Goal: Task Accomplishment & Management: Manage account settings

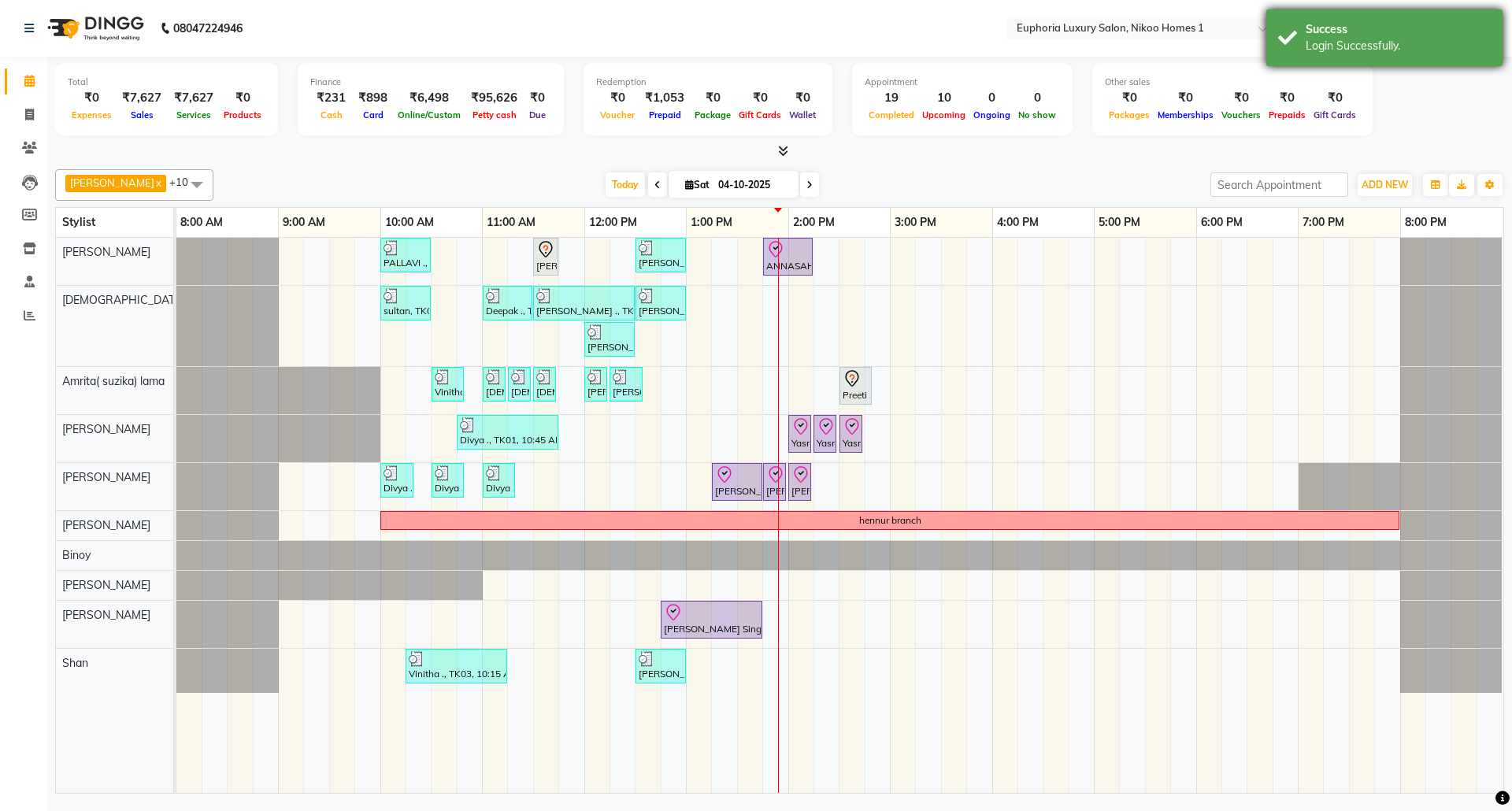
click at [1346, 33] on div "Success" at bounding box center [1397, 29] width 185 height 16
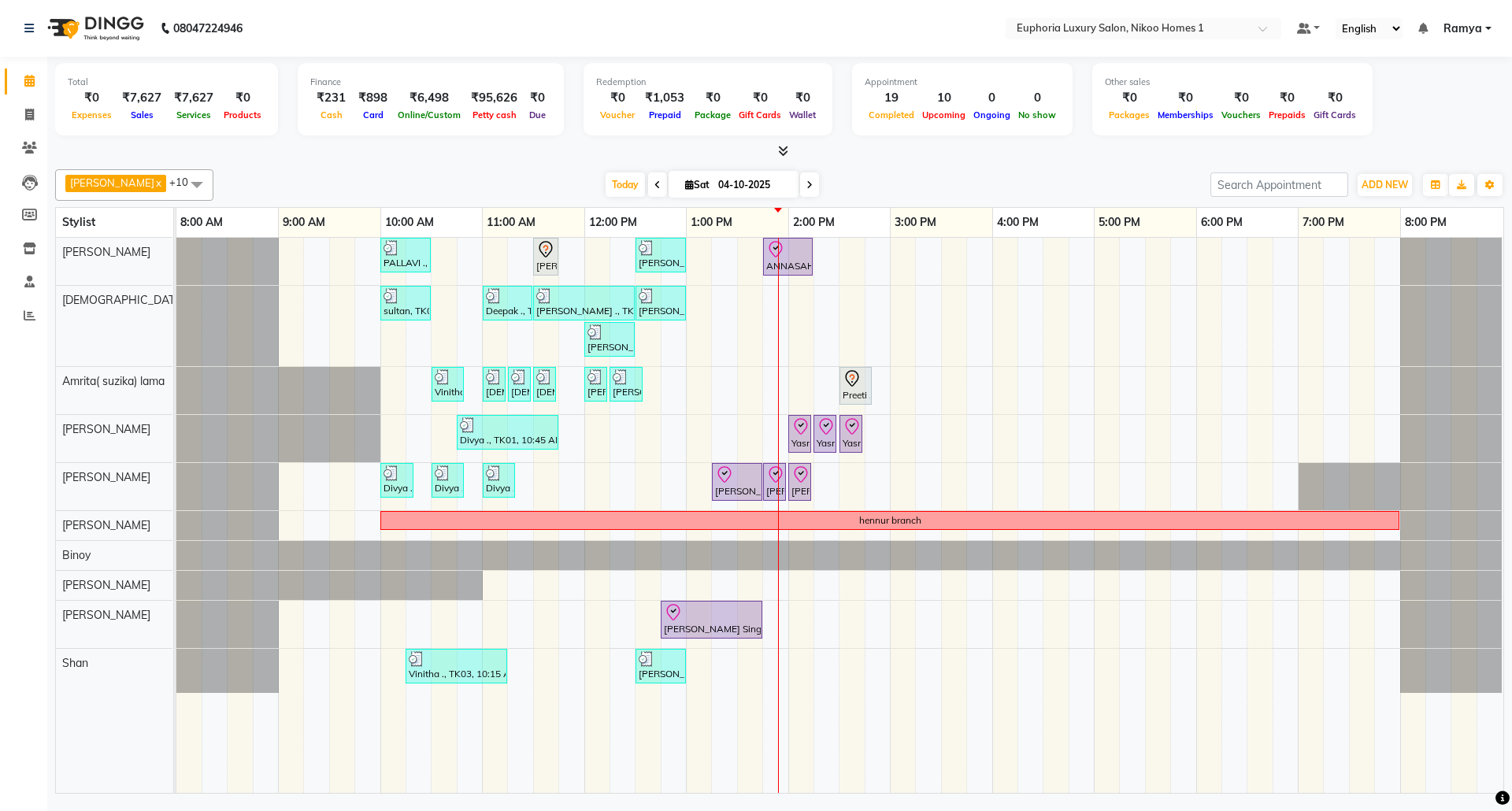
click at [1474, 28] on span "Ramya" at bounding box center [1463, 28] width 39 height 16
click at [1425, 109] on link "Sign out" at bounding box center [1410, 108] width 144 height 24
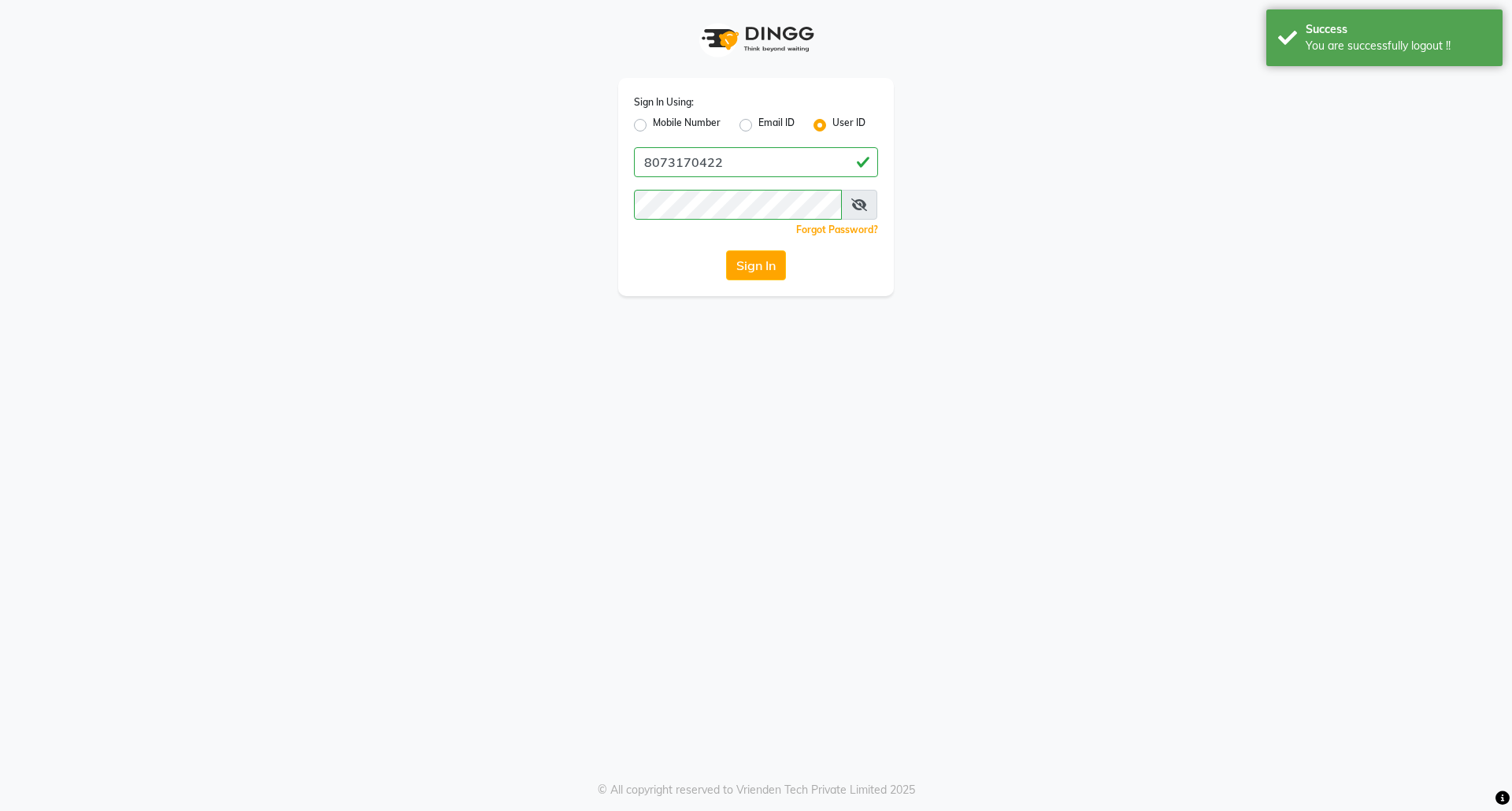
click at [653, 121] on label "Mobile Number" at bounding box center [687, 124] width 68 height 18
click at [653, 121] on input "Mobile Number" at bounding box center [658, 120] width 11 height 11
radio input "true"
radio input "false"
drag, startPoint x: 726, startPoint y: 167, endPoint x: 735, endPoint y: 178, distance: 14.2
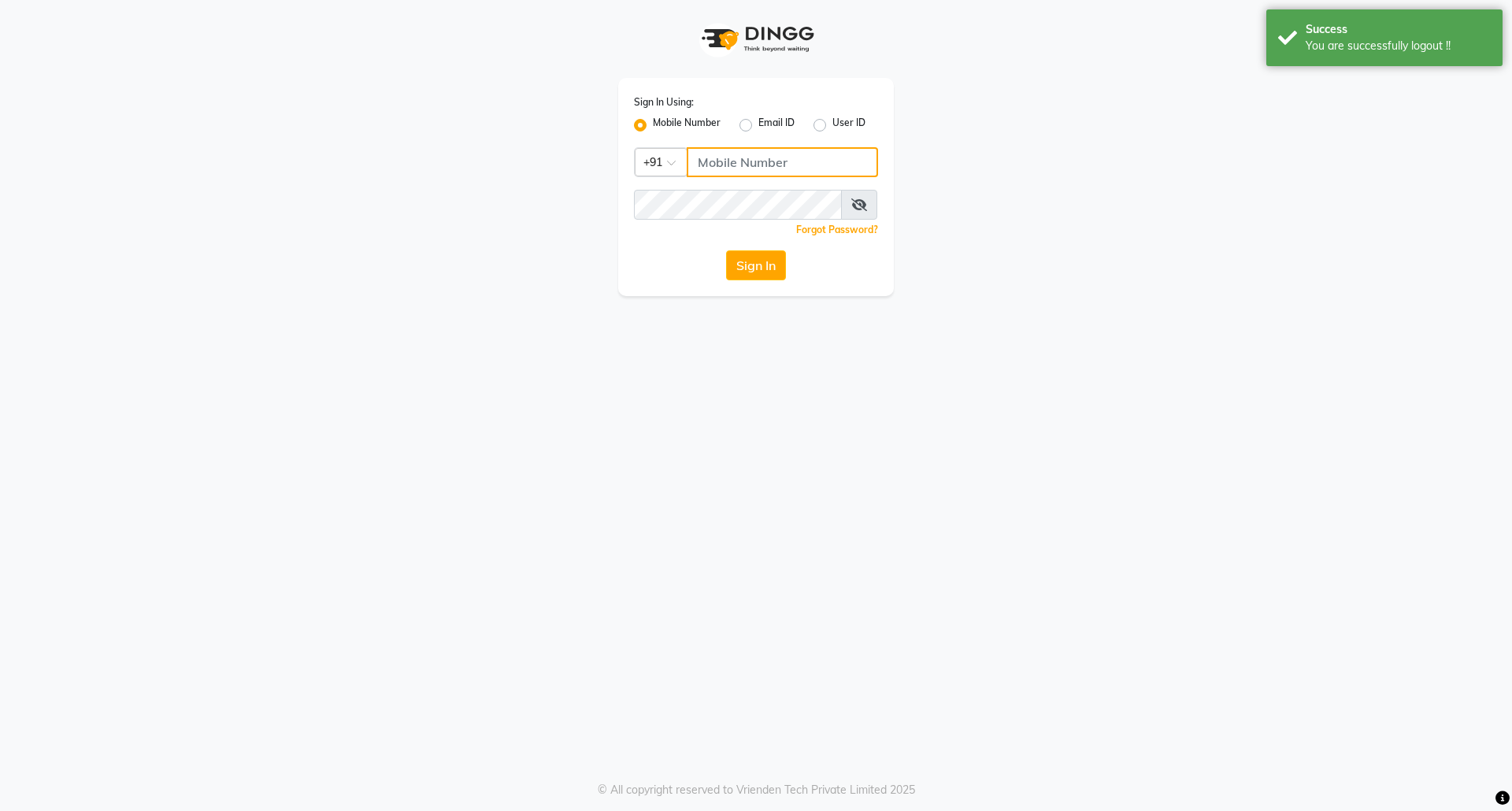
click at [726, 167] on input "Username" at bounding box center [781, 162] width 191 height 30
type input "7760179992"
click at [754, 271] on button "Sign In" at bounding box center [756, 265] width 60 height 30
